Goal: Task Accomplishment & Management: Use online tool/utility

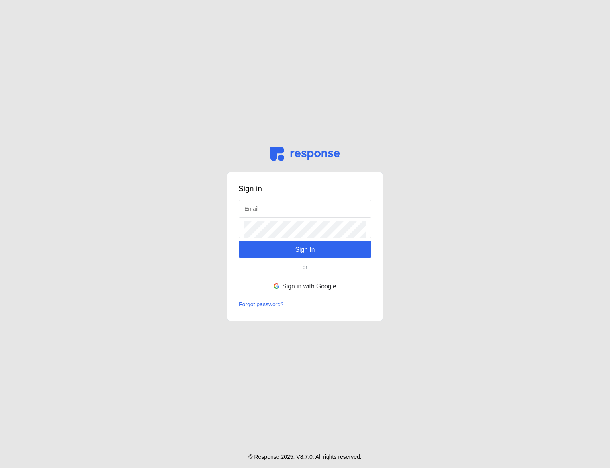
click at [261, 199] on div "Sign in Sign In or Sign in with Google Forgot password?" at bounding box center [305, 246] width 156 height 149
click at [261, 205] on input "text" at bounding box center [304, 208] width 121 height 17
type input "[EMAIL_ADDRESS][DOMAIN_NAME]"
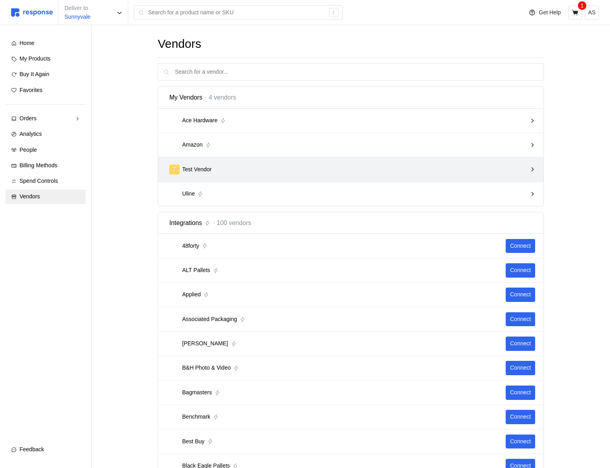
click at [236, 163] on div "T Test Vendor" at bounding box center [347, 170] width 363 height 16
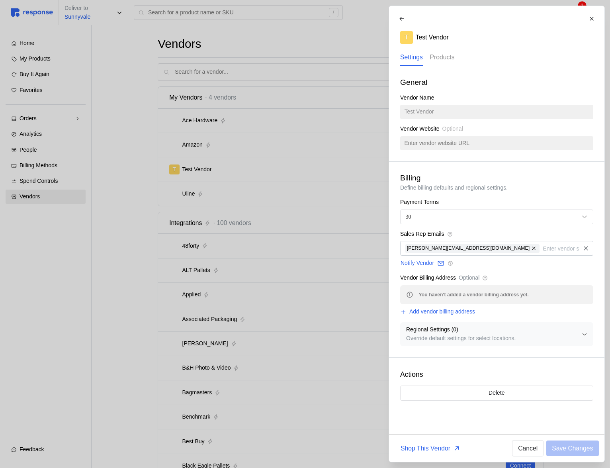
click at [443, 53] on p "Products" at bounding box center [441, 57] width 25 height 10
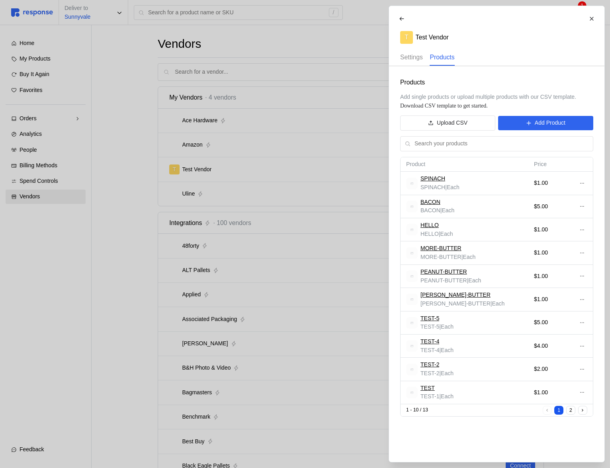
click at [408, 56] on p "Settings" at bounding box center [411, 57] width 23 height 10
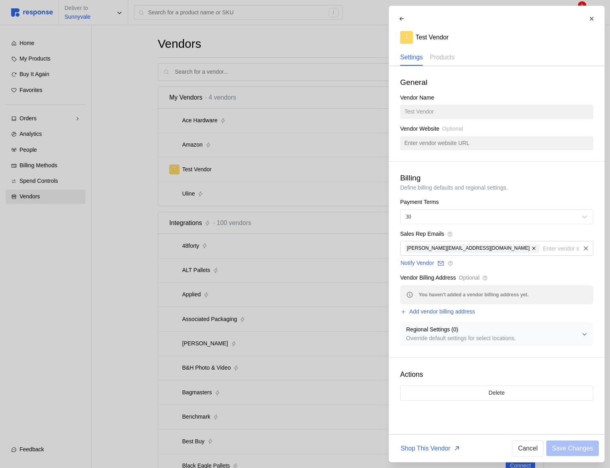
click at [460, 58] on div "T Test Vendor Settings Products" at bounding box center [496, 39] width 204 height 54
click at [454, 58] on p "Products" at bounding box center [441, 57] width 25 height 10
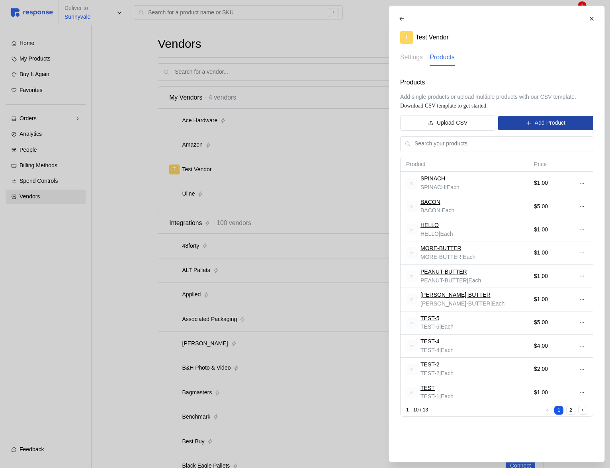
click at [570, 124] on button "Add Product" at bounding box center [545, 123] width 95 height 14
